Goal: Information Seeking & Learning: Learn about a topic

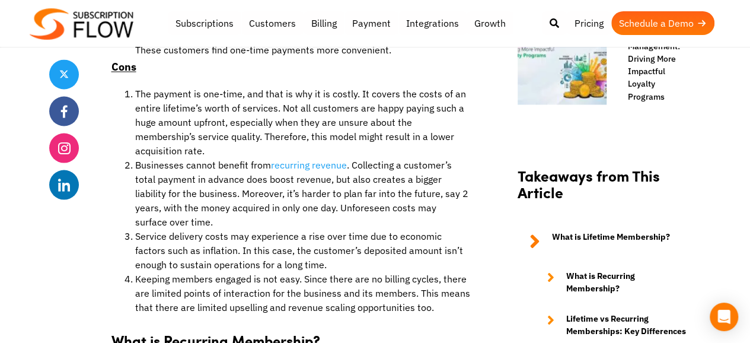
scroll to position [1062, 0]
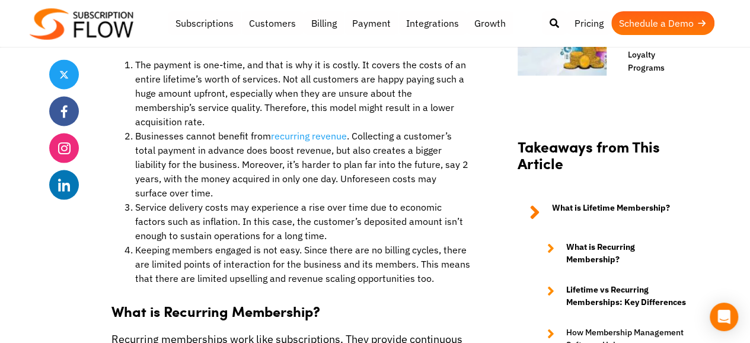
click at [247, 142] on li "Businesses cannot benefit from recurring revenue . Collecting a customer’s tota…" at bounding box center [302, 163] width 335 height 71
click at [190, 199] on li "Service delivery costs may experience a rise over time due to economic factors …" at bounding box center [302, 220] width 335 height 43
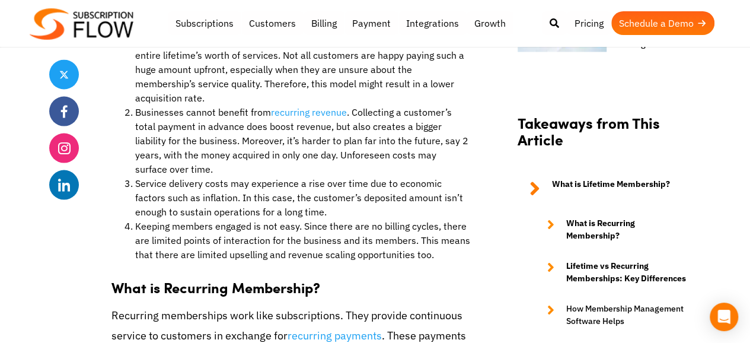
scroll to position [1573, 0]
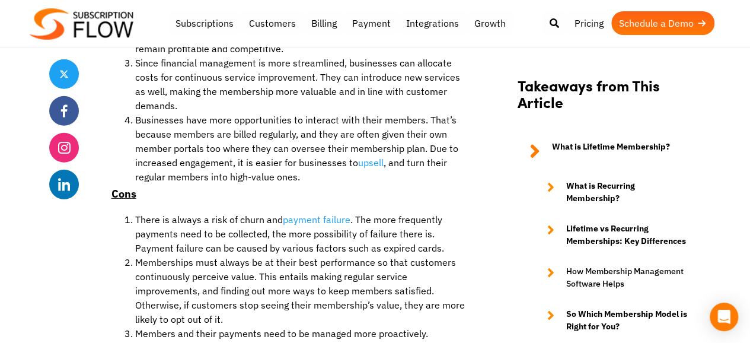
click at [327, 125] on li "Businesses have more opportunities to interact with their members. That’s becau…" at bounding box center [302, 148] width 335 height 71
click at [427, 184] on p "Cons" at bounding box center [291, 194] width 359 height 20
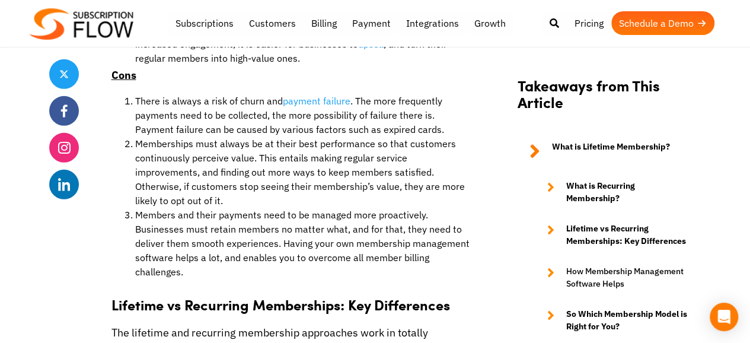
scroll to position [2553, 0]
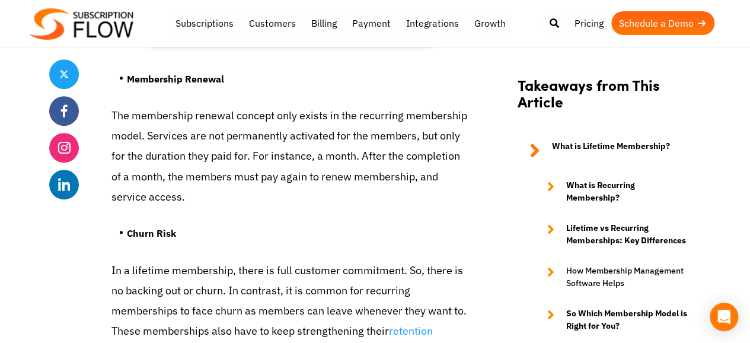
click at [360, 215] on ul "Churn Risk" at bounding box center [291, 237] width 359 height 44
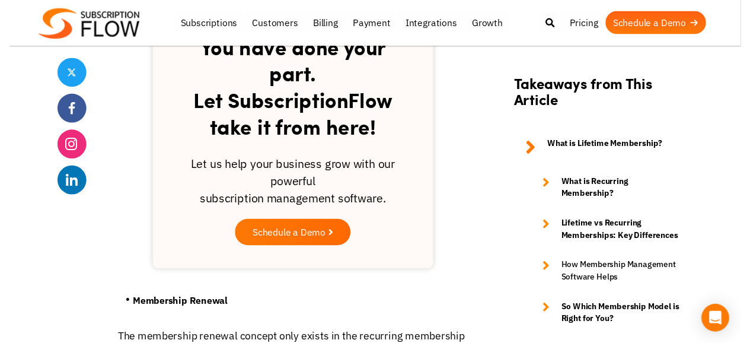
scroll to position [2465, 0]
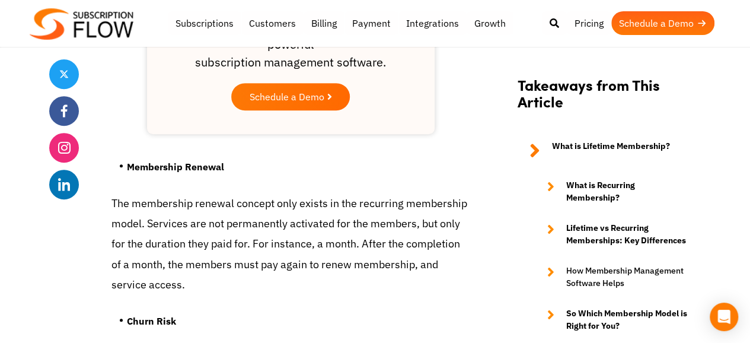
click at [316, 168] on ul "Membership Renewal" at bounding box center [291, 171] width 359 height 44
click at [269, 230] on p "The membership renewal concept only exists in the recurring membership model. S…" at bounding box center [291, 243] width 359 height 101
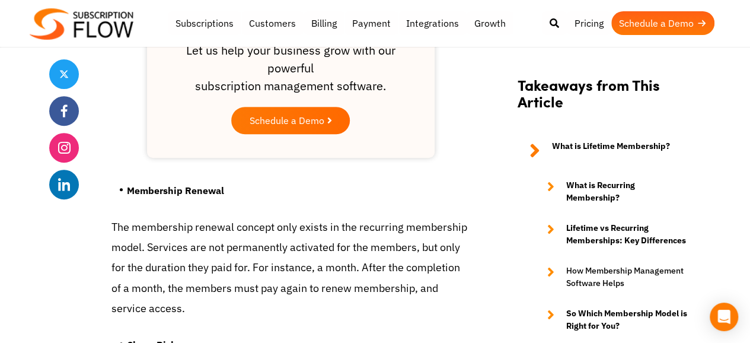
scroll to position [2418, 0]
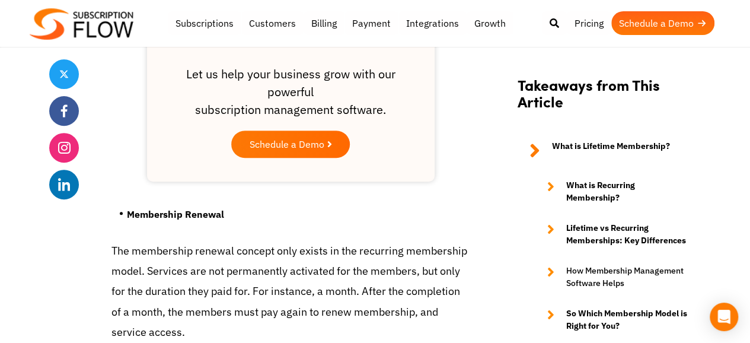
click at [297, 310] on p "The membership renewal concept only exists in the recurring membership model. S…" at bounding box center [291, 291] width 359 height 101
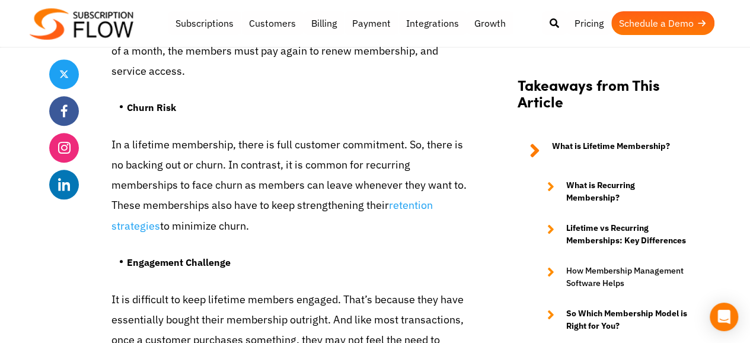
scroll to position [2655, 0]
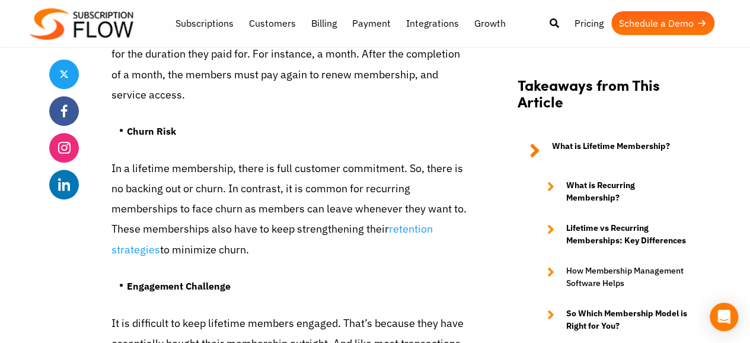
click at [367, 158] on p "In a lifetime membership, there is full customer commitment. So, there is no ba…" at bounding box center [291, 208] width 359 height 101
click at [199, 193] on p "In a lifetime membership, there is full customer commitment. So, there is no ba…" at bounding box center [291, 208] width 359 height 101
click at [292, 214] on p "In a lifetime membership, there is full customer commitment. So, there is no ba…" at bounding box center [291, 208] width 359 height 101
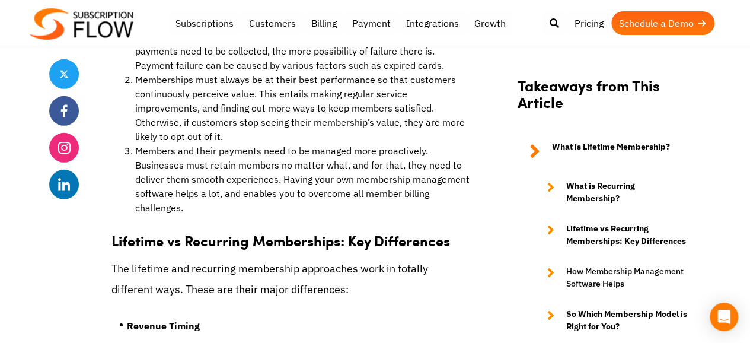
scroll to position [1754, 0]
